Goal: Information Seeking & Learning: Learn about a topic

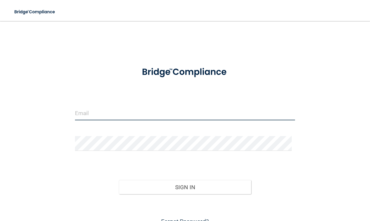
click at [97, 114] on input "email" at bounding box center [185, 112] width 220 height 15
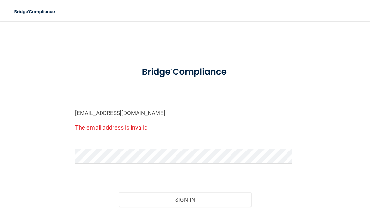
type input "[EMAIL_ADDRESS][DOMAIN_NAME]"
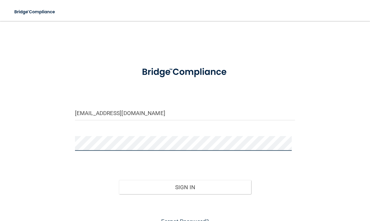
click at [119, 180] on button "Sign In" at bounding box center [185, 187] width 132 height 14
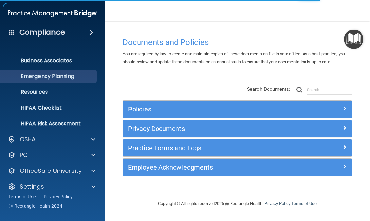
scroll to position [51, 0]
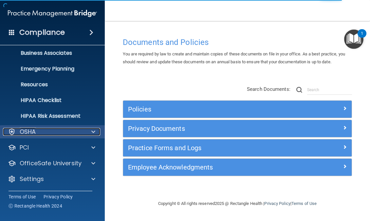
click at [46, 130] on div "OSHA" at bounding box center [43, 132] width 81 height 8
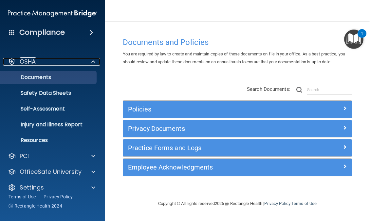
scroll to position [130, 0]
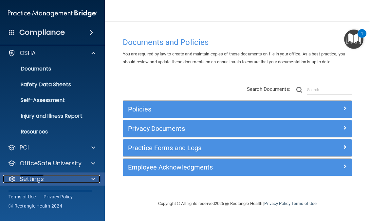
click at [55, 179] on div "Settings" at bounding box center [43, 179] width 81 height 8
click at [92, 179] on span at bounding box center [93, 178] width 4 height 8
click at [97, 178] on div at bounding box center [92, 179] width 16 height 8
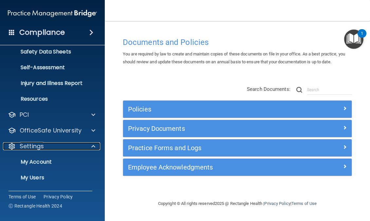
scroll to position [192, 0]
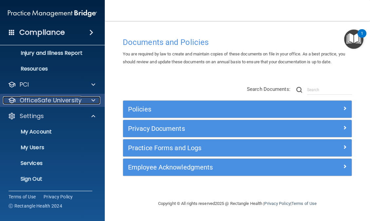
click at [94, 97] on span at bounding box center [93, 100] width 4 height 8
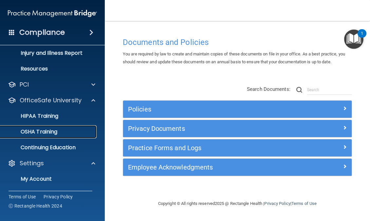
click at [60, 130] on div "OSHA Training" at bounding box center [48, 131] width 89 height 7
